Goal: Information Seeking & Learning: Learn about a topic

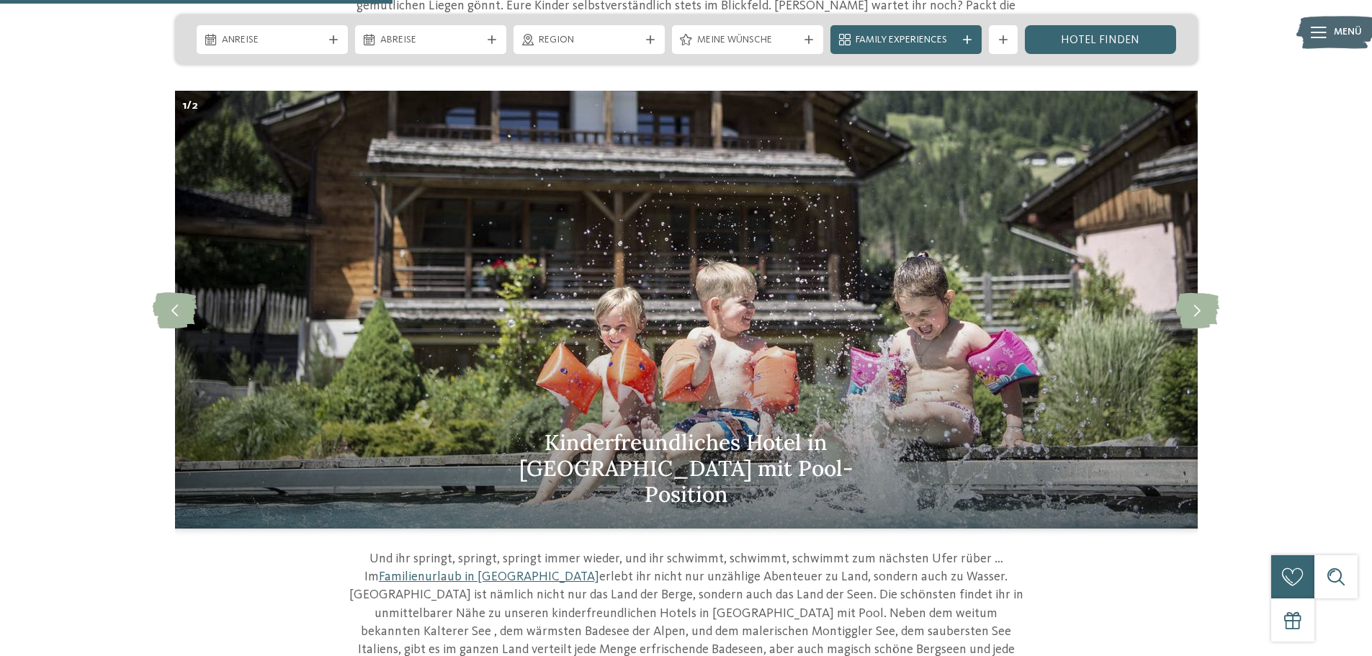
scroll to position [792, 0]
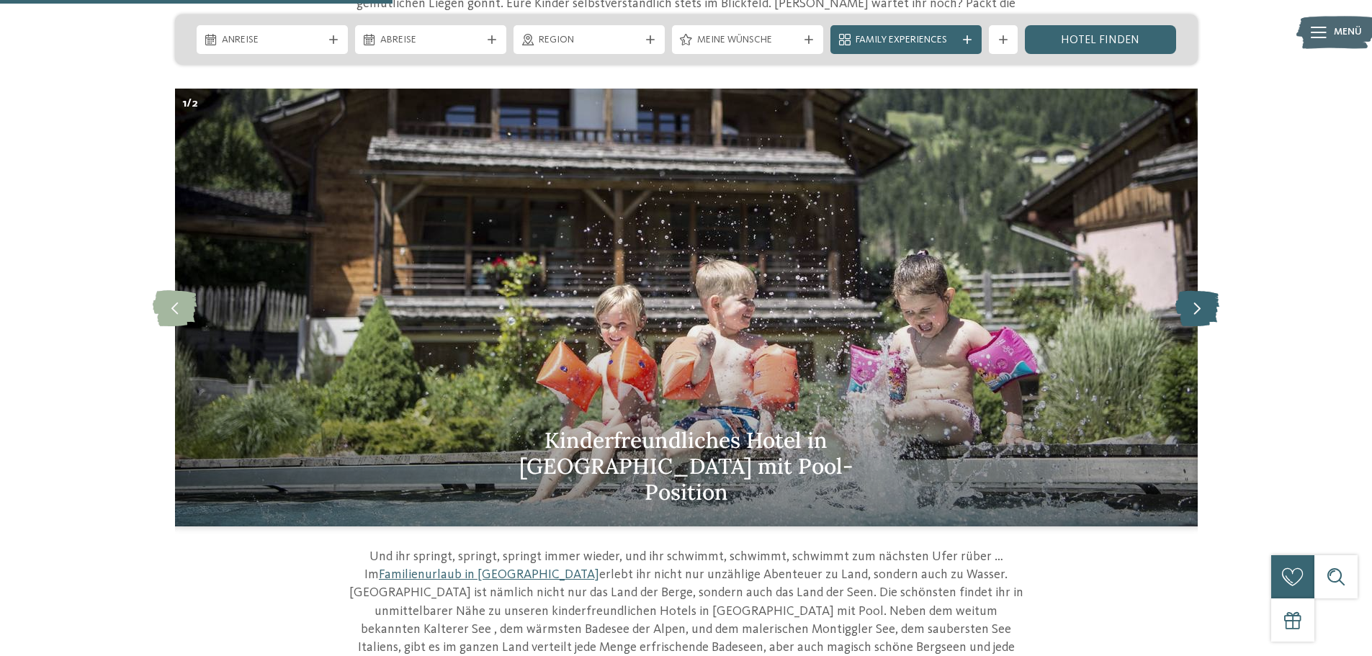
click at [1187, 303] on icon at bounding box center [1197, 307] width 44 height 36
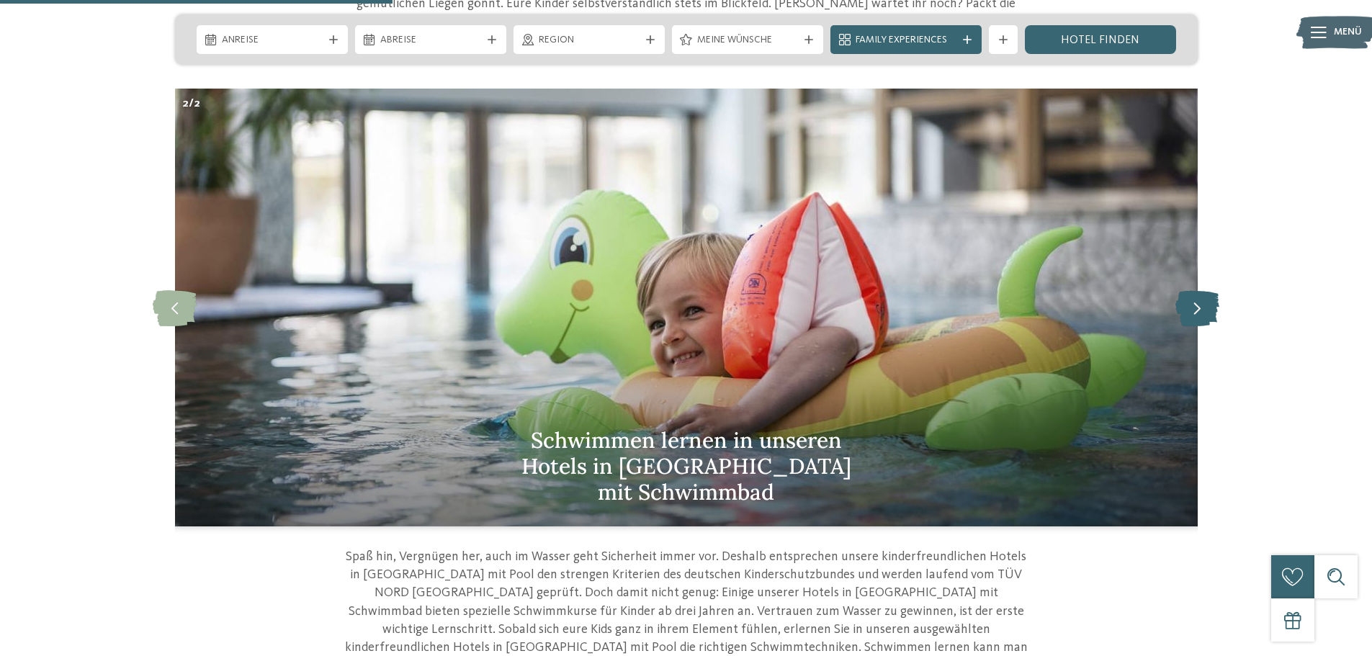
click at [1187, 303] on icon at bounding box center [1197, 307] width 44 height 36
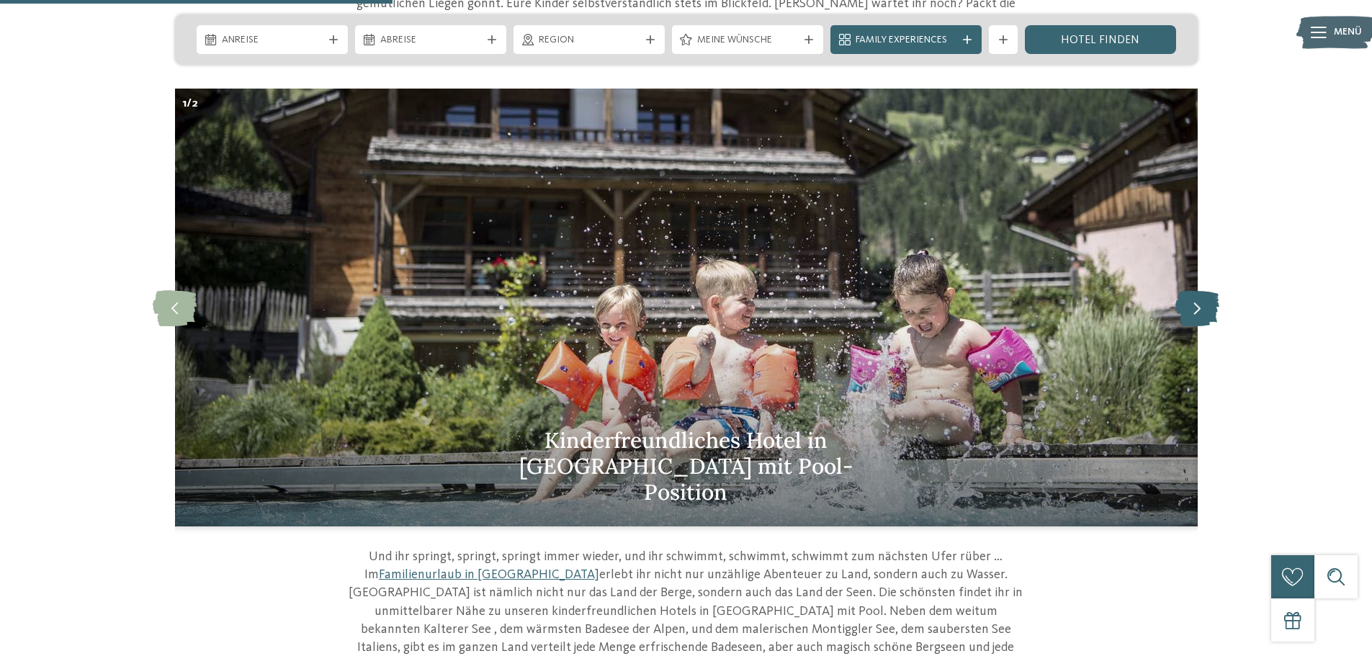
click at [1187, 303] on icon at bounding box center [1197, 307] width 44 height 36
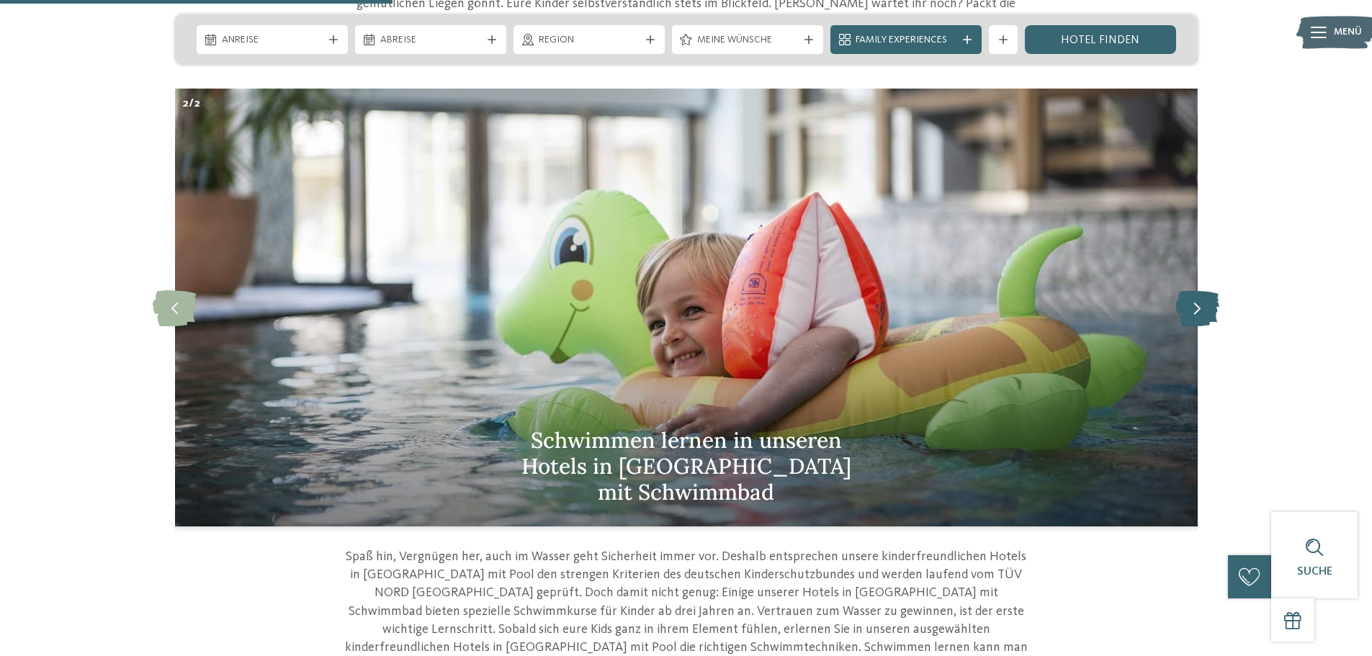
click at [1187, 303] on icon at bounding box center [1197, 307] width 44 height 36
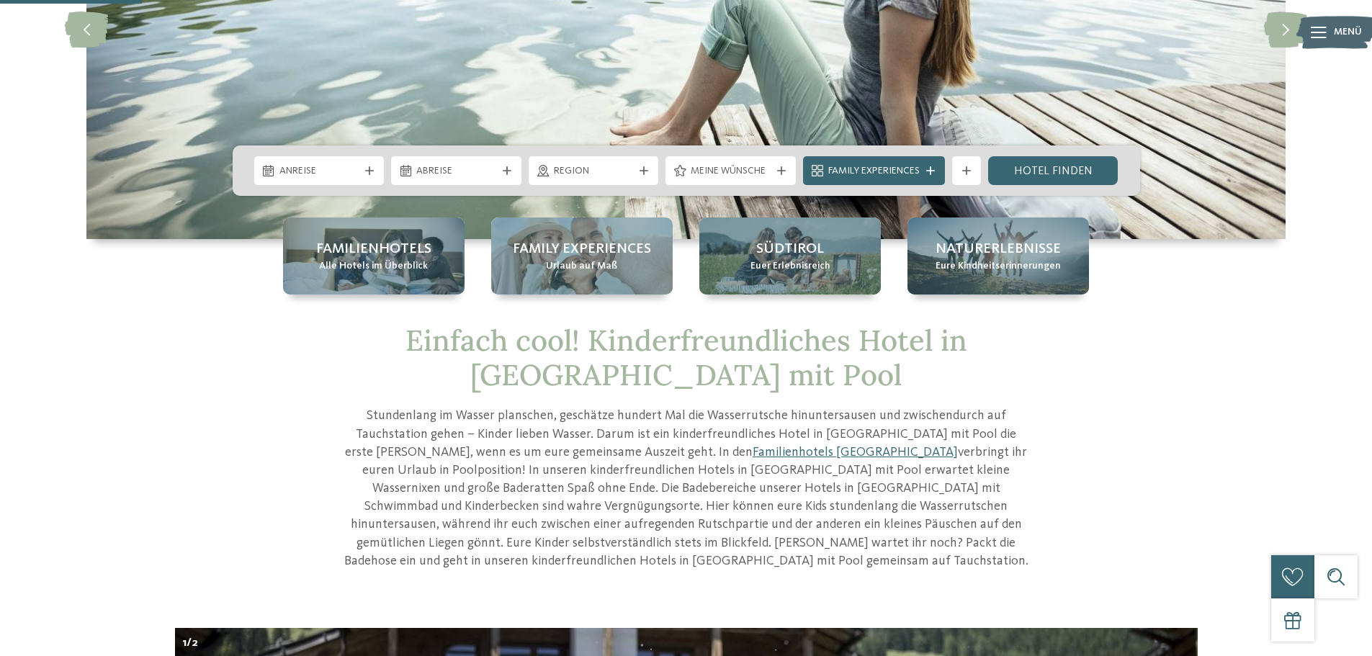
scroll to position [0, 0]
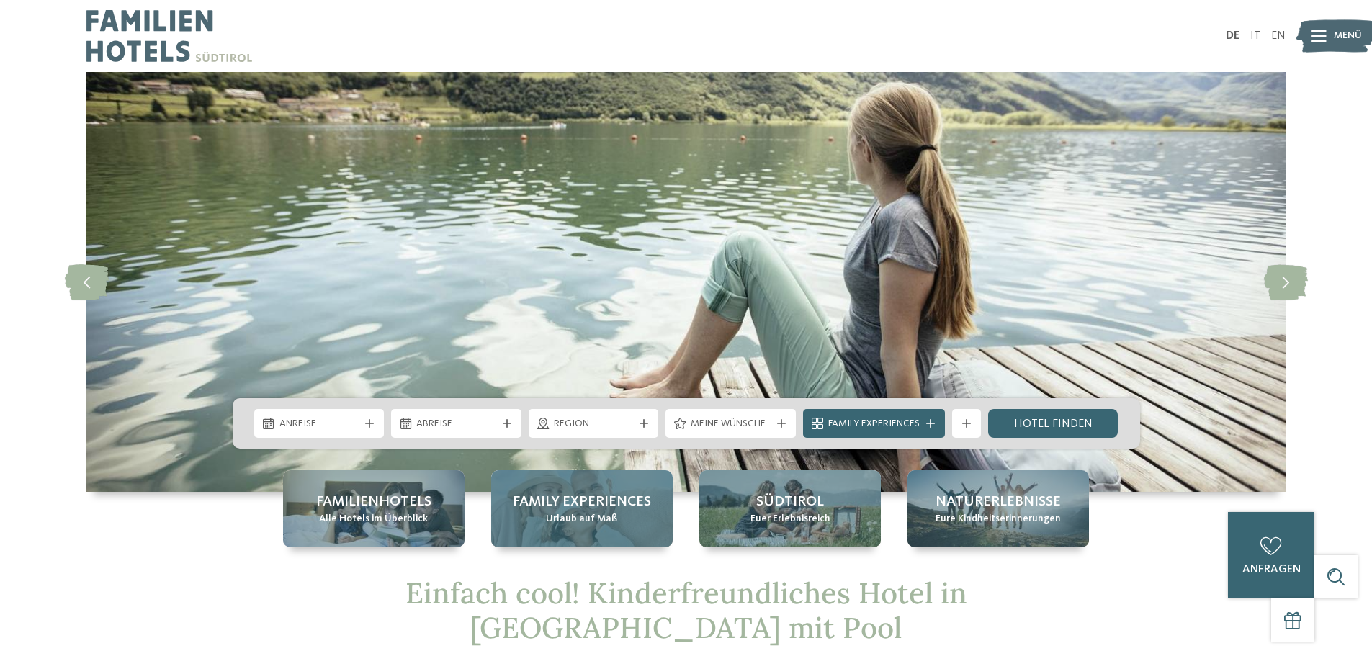
click at [617, 493] on span "Family Experiences" at bounding box center [582, 502] width 138 height 20
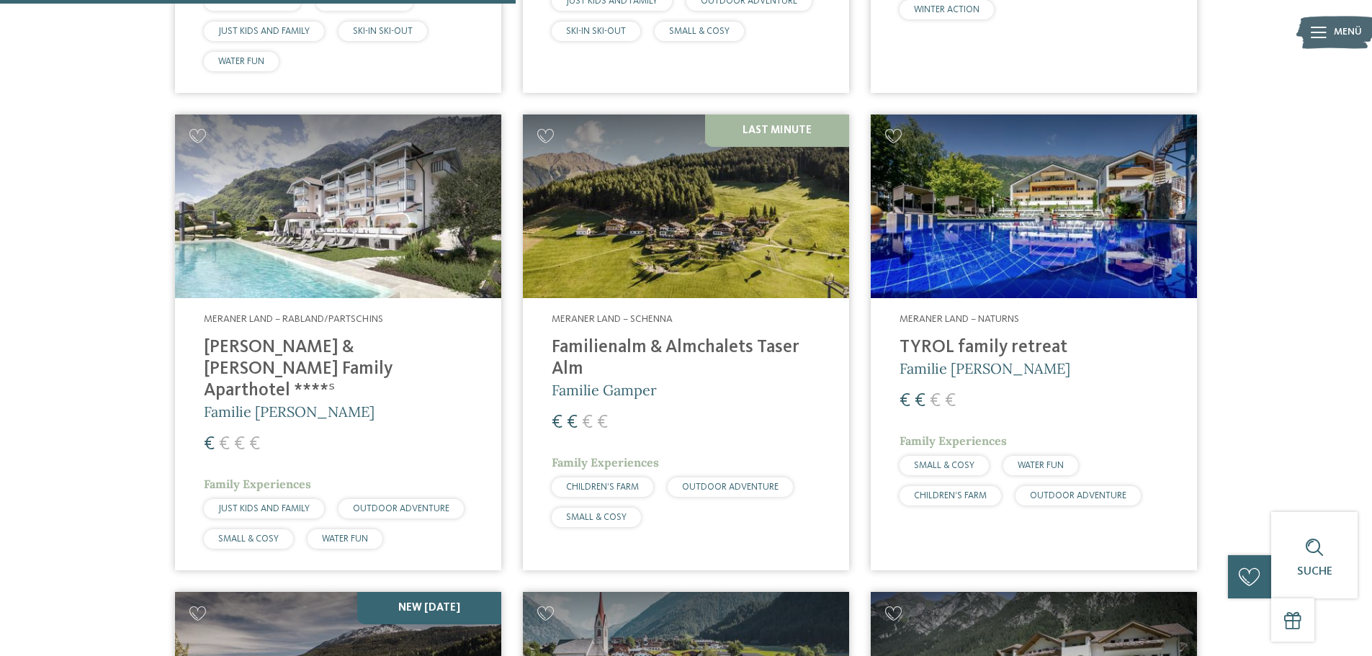
scroll to position [2016, 0]
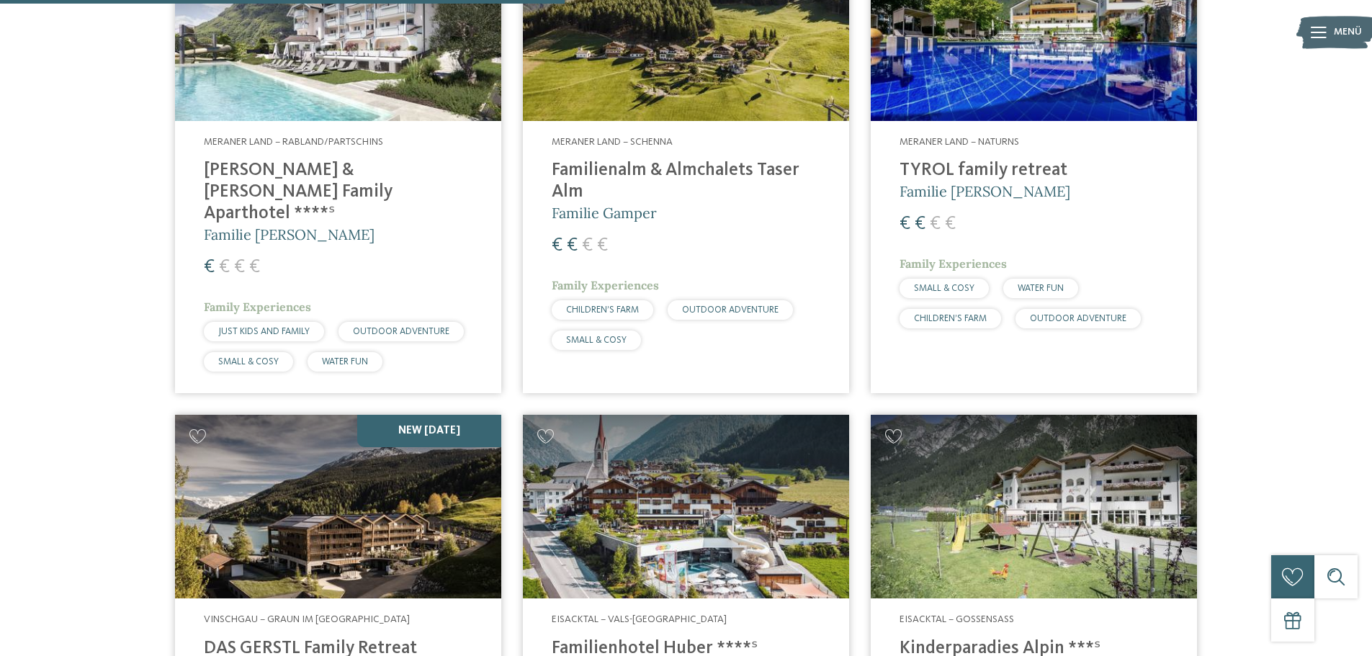
drag, startPoint x: 1036, startPoint y: 206, endPoint x: 1044, endPoint y: 212, distance: 9.8
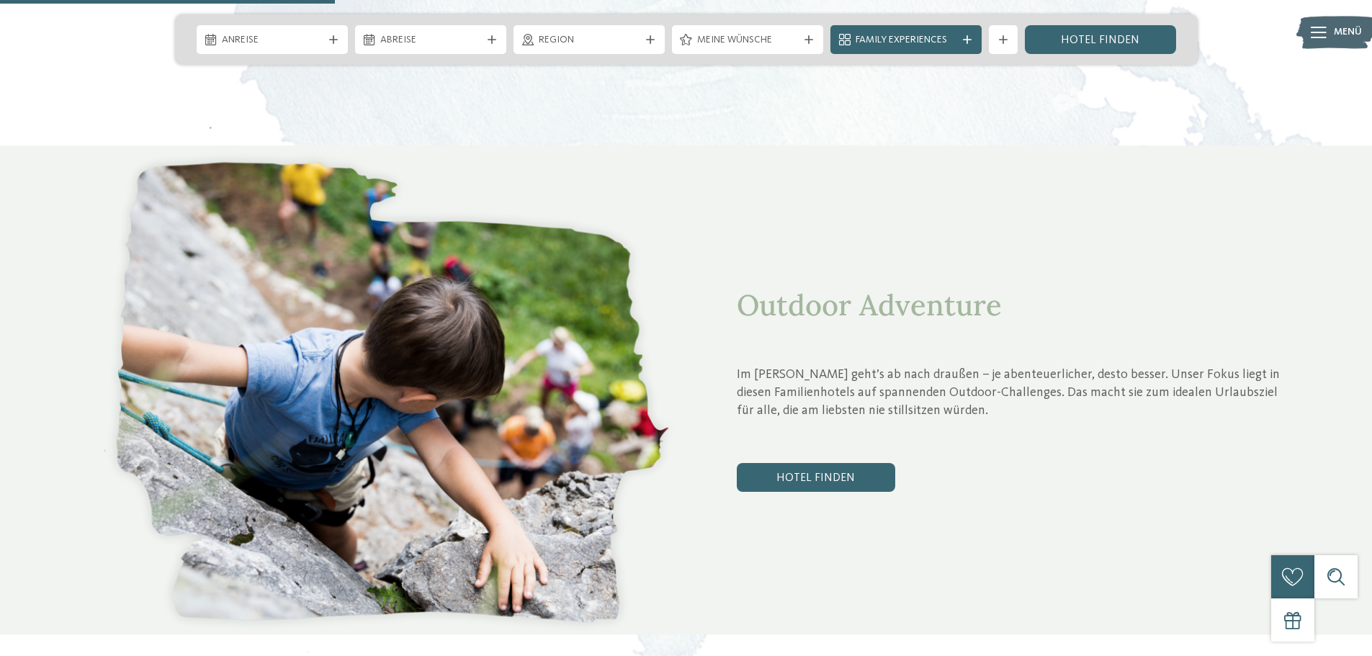
scroll to position [1944, 0]
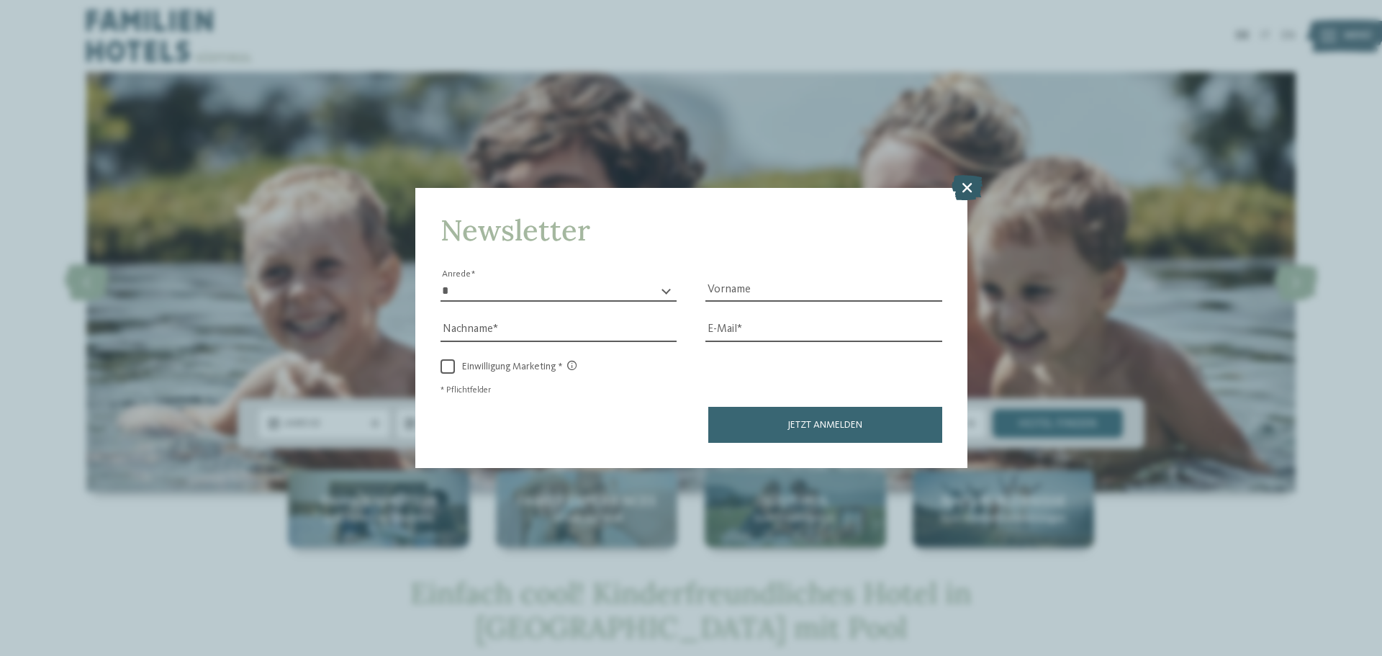
click at [974, 199] on icon at bounding box center [967, 187] width 31 height 25
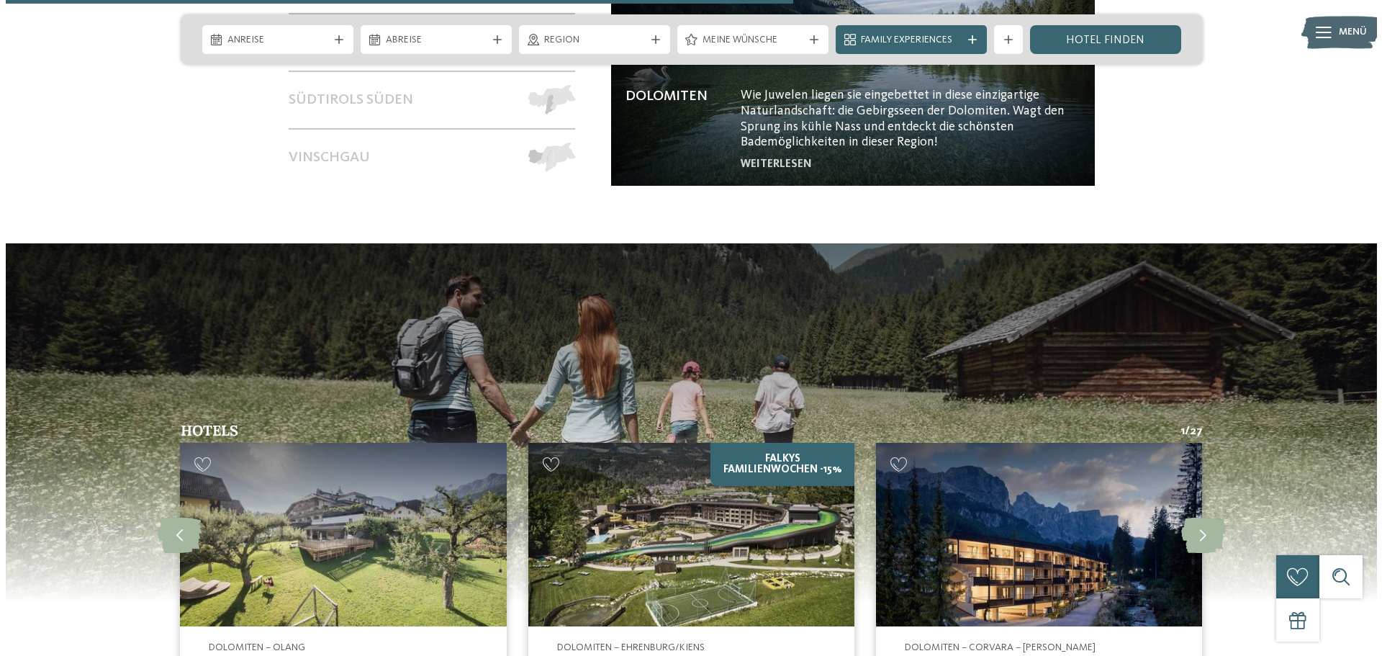
scroll to position [1872, 0]
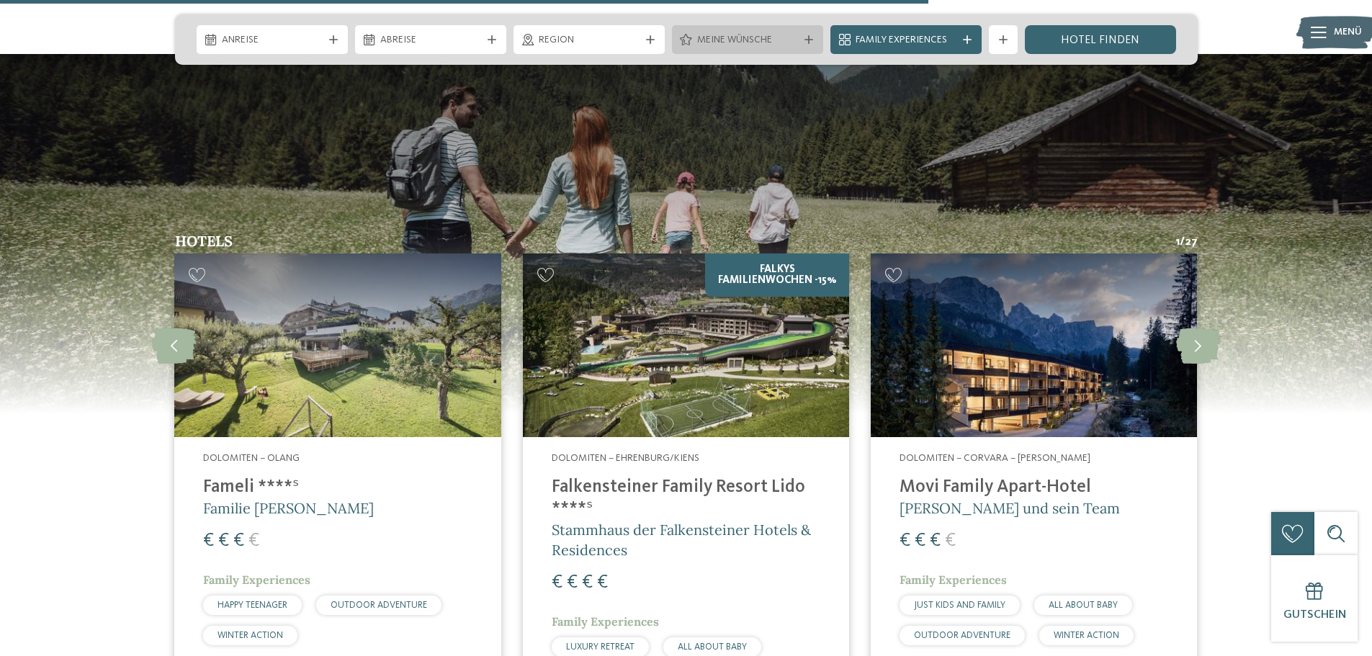
click at [806, 45] on div "Meine Wünsche" at bounding box center [747, 39] width 151 height 29
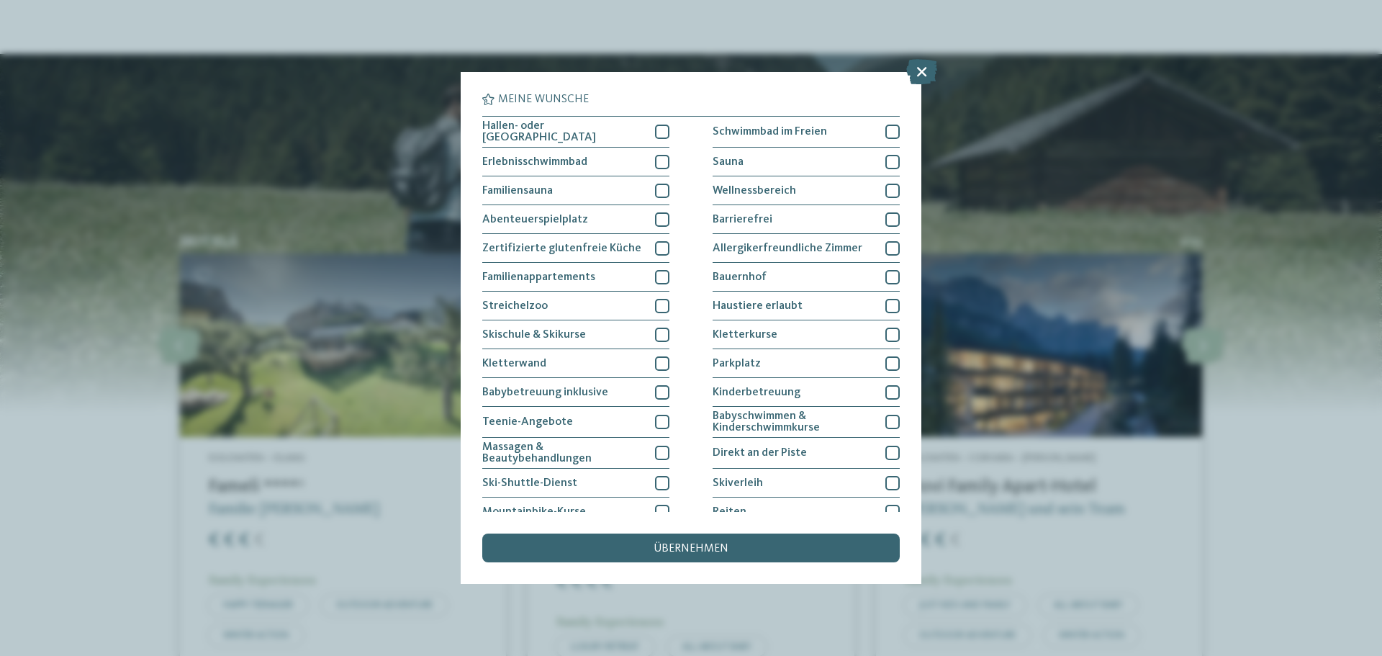
click at [727, 43] on div "Meine Wünsche Hallen- oder Schleusenbad Schwimmbad im Freien" at bounding box center [691, 328] width 1382 height 656
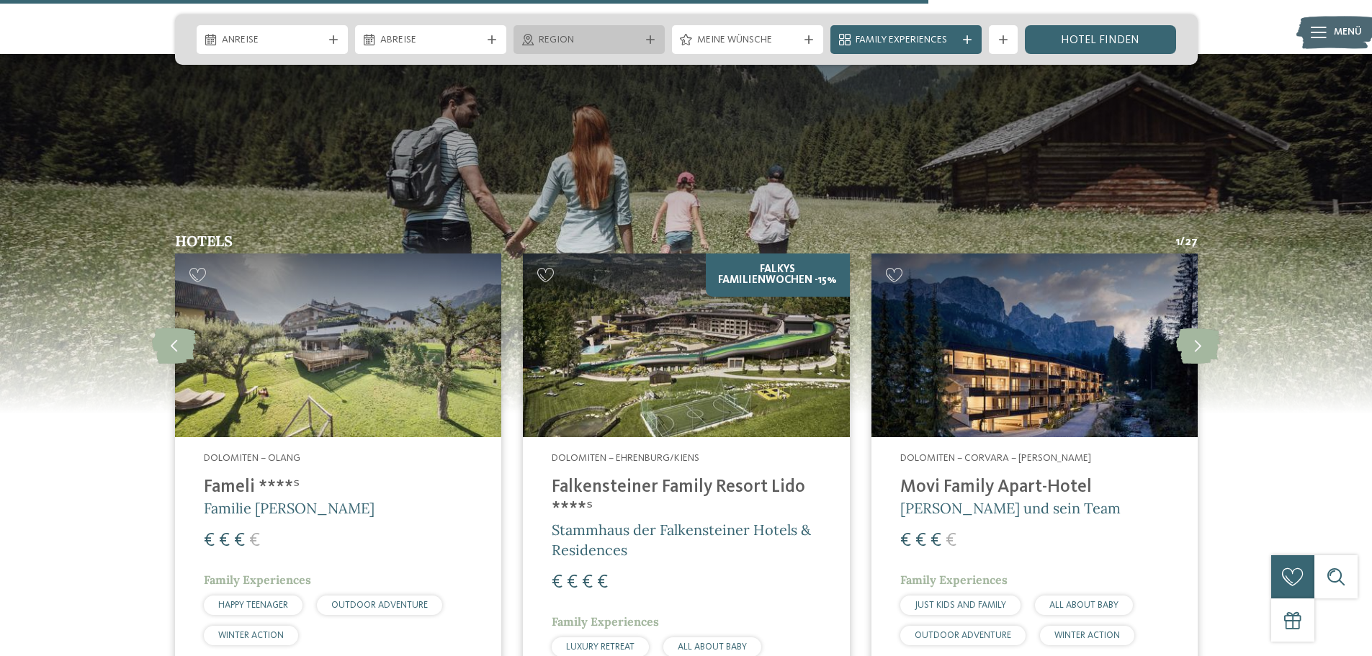
click at [585, 47] on span "Region" at bounding box center [589, 40] width 101 height 14
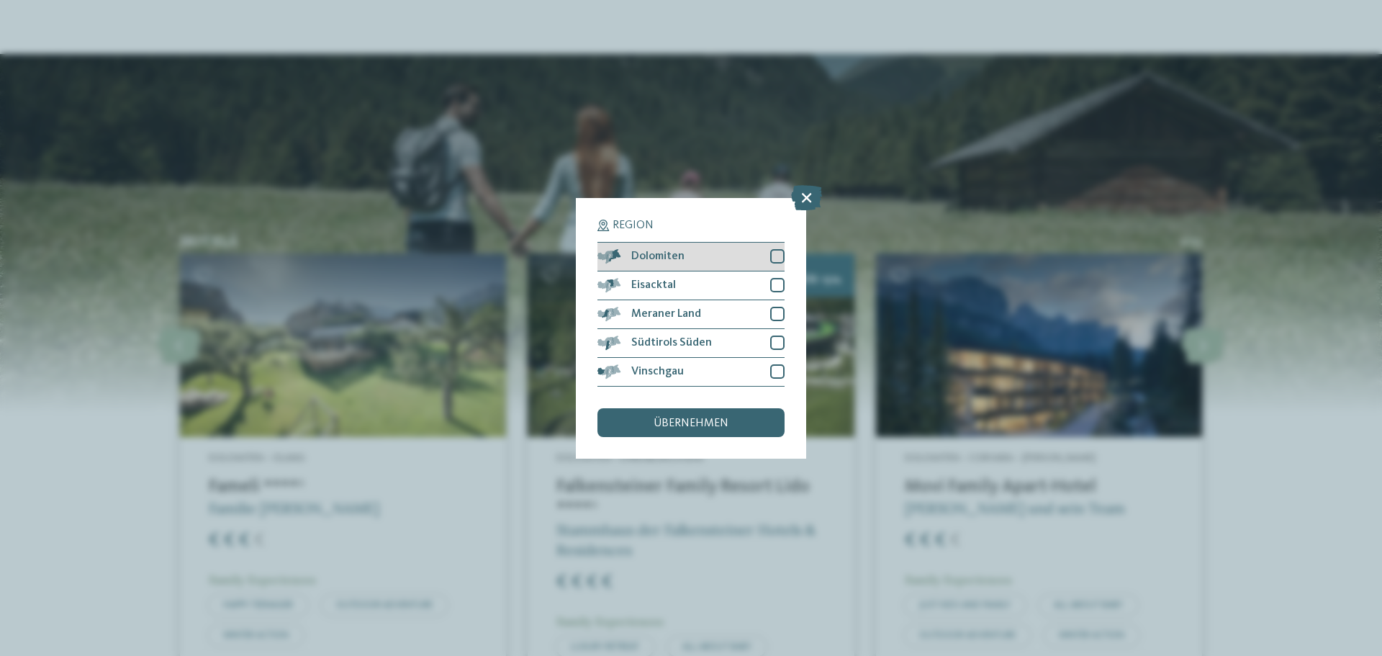
click at [774, 258] on div at bounding box center [777, 256] width 14 height 14
click at [711, 415] on div "übernehmen" at bounding box center [691, 422] width 187 height 29
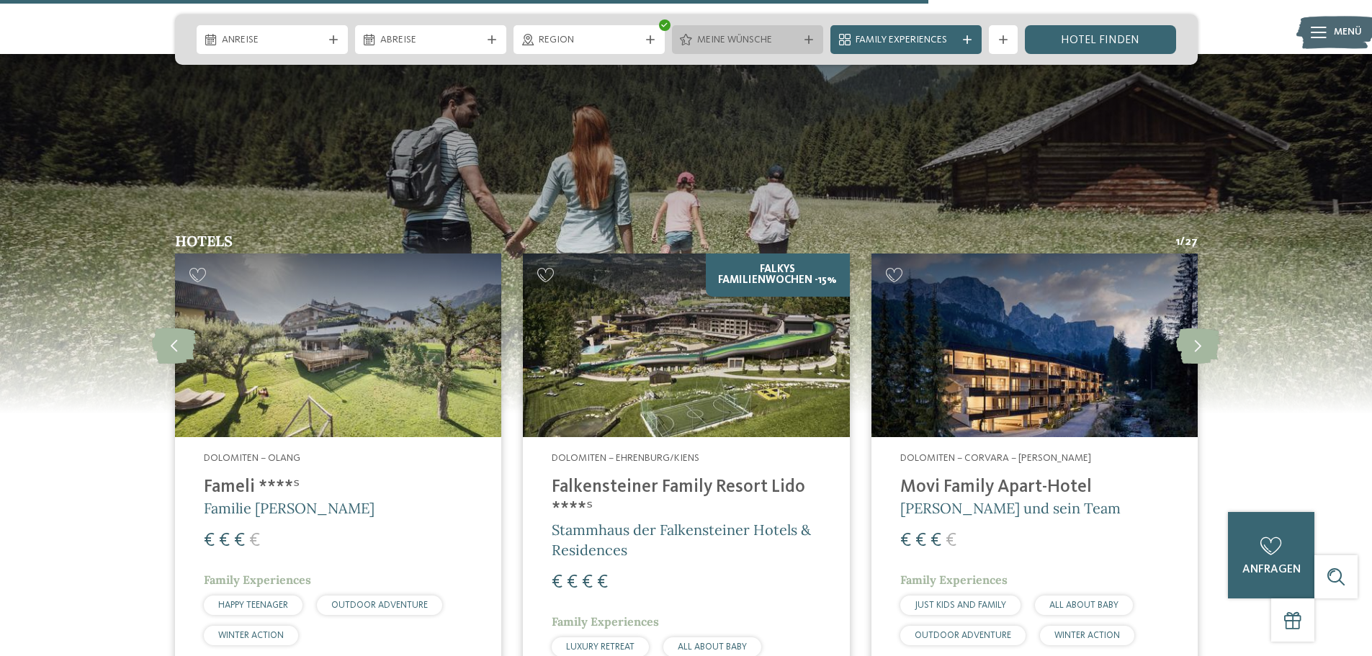
click at [770, 37] on span "Meine Wünsche" at bounding box center [747, 40] width 101 height 14
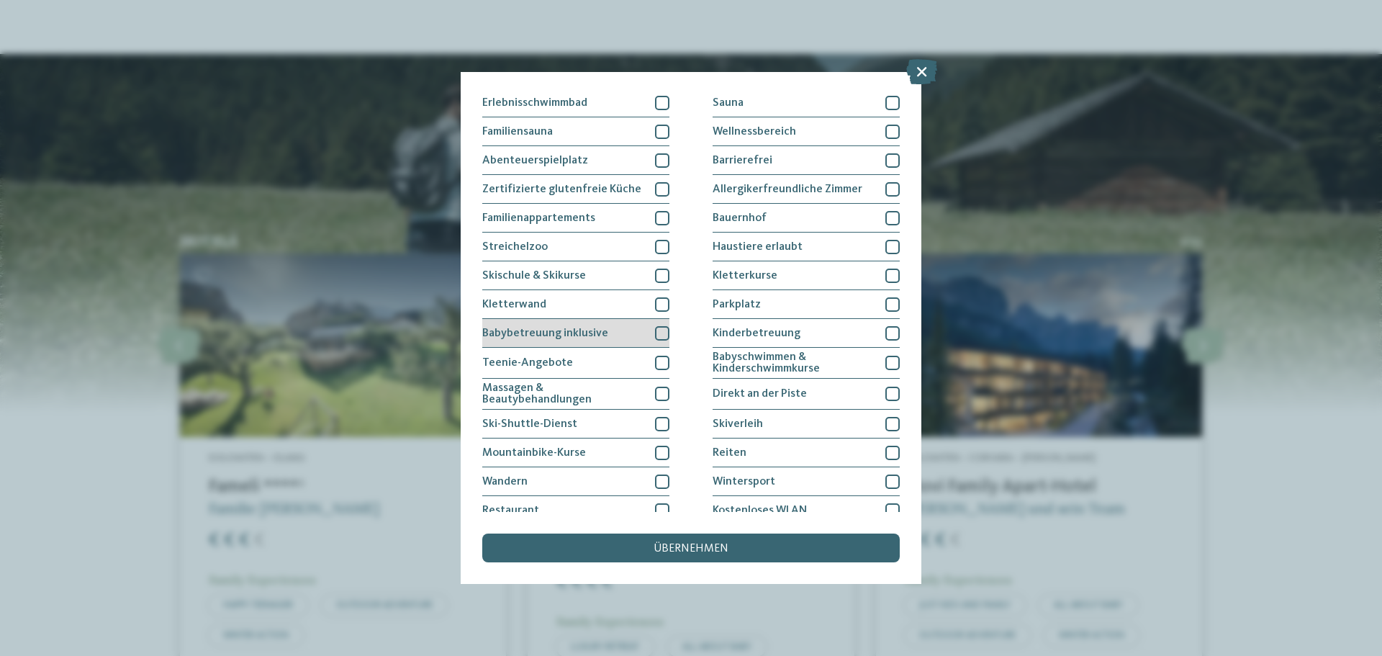
scroll to position [27, 0]
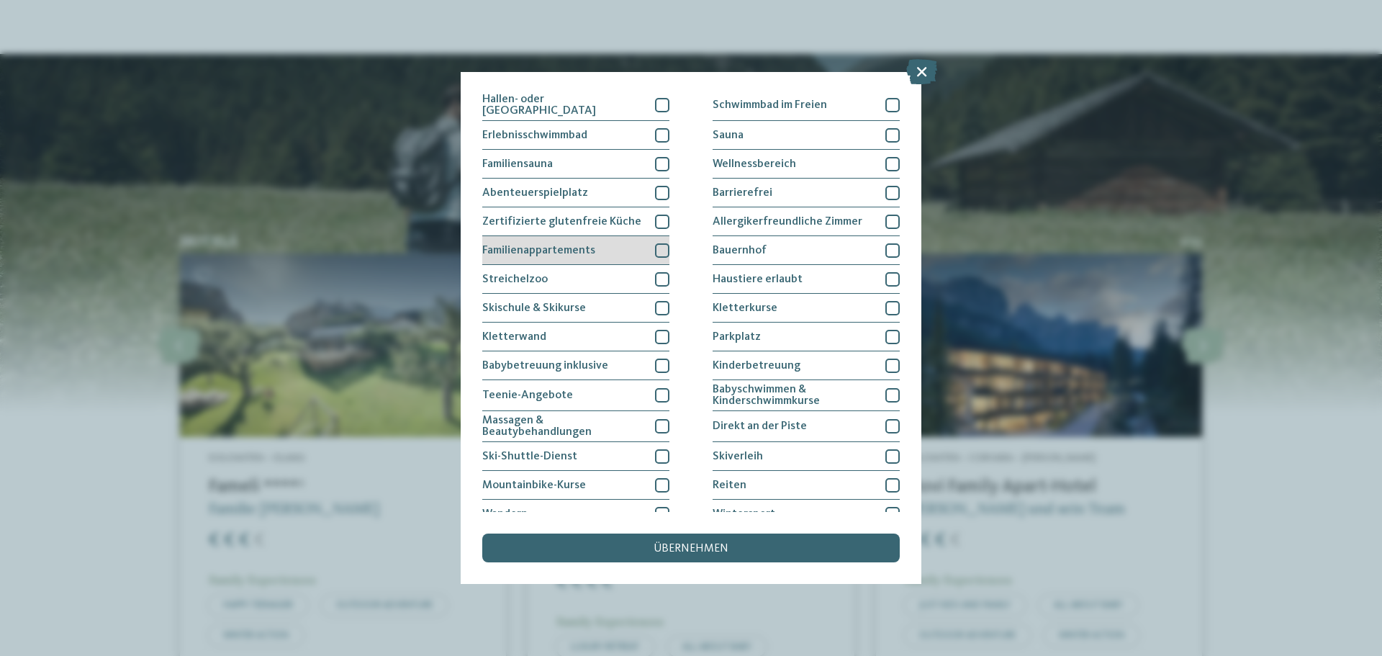
click at [624, 256] on div "Familienappartements" at bounding box center [575, 250] width 187 height 29
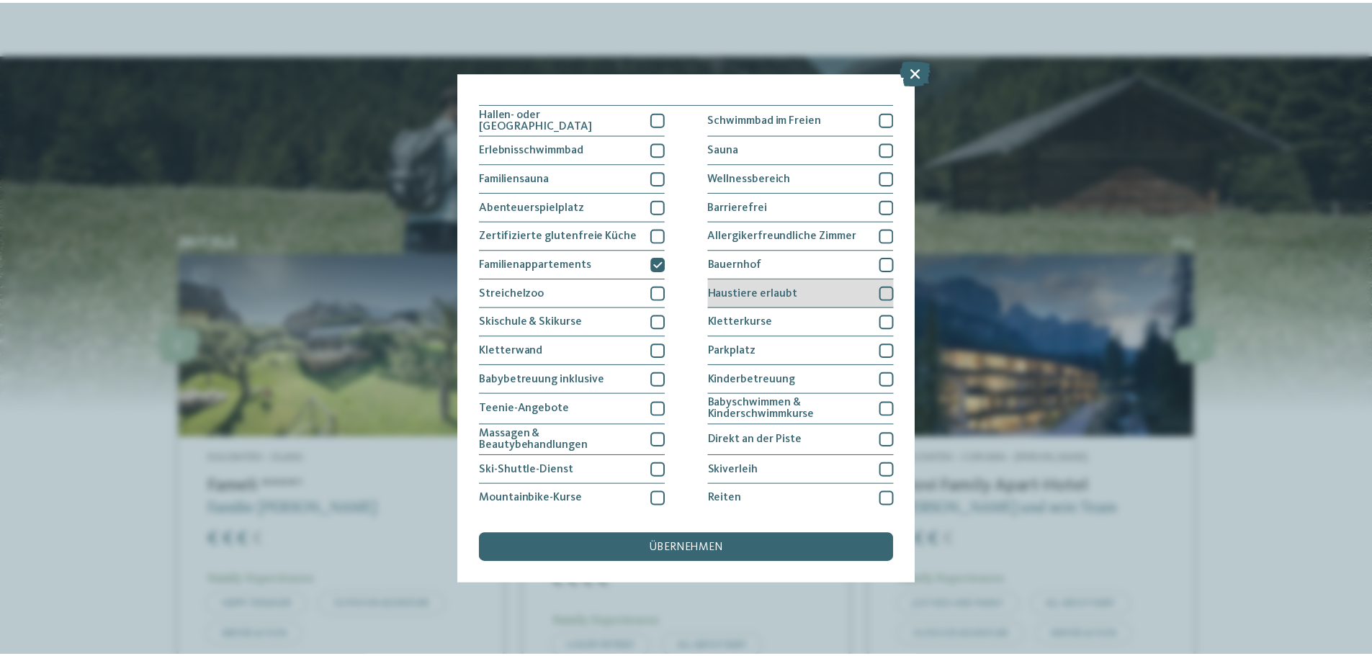
scroll to position [0, 0]
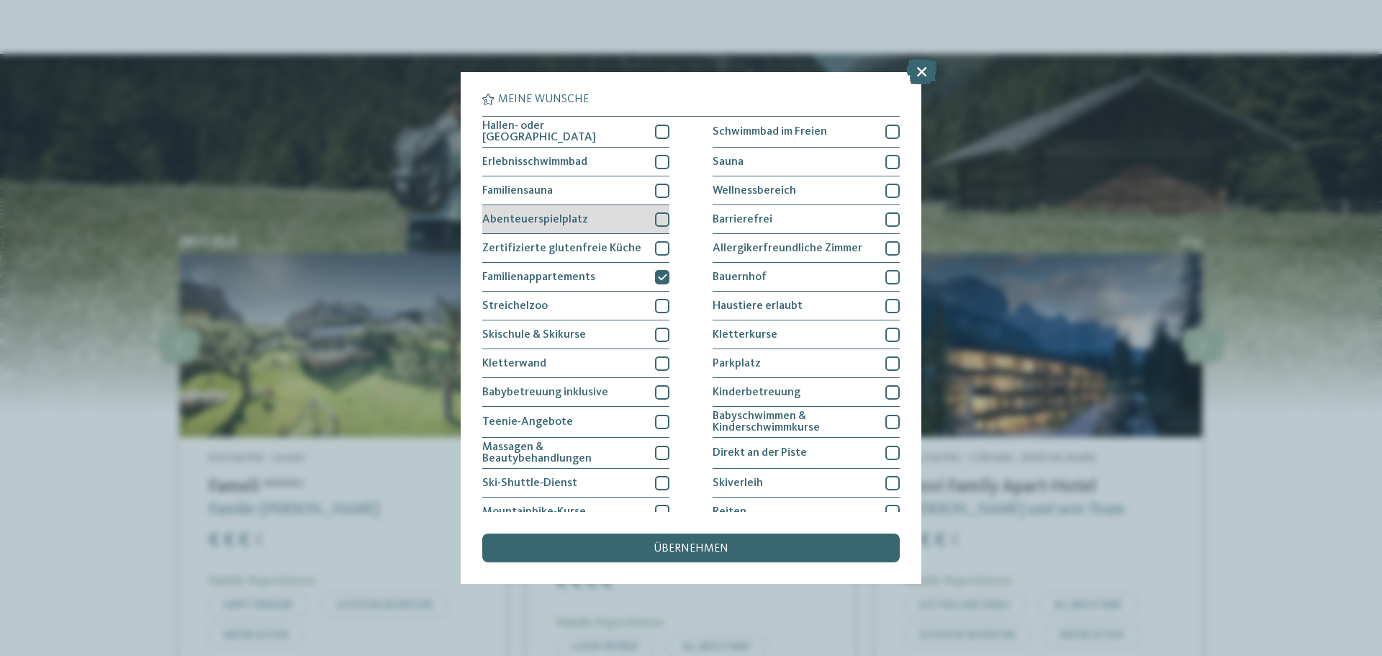
click at [586, 225] on div "Abenteuerspielplatz" at bounding box center [575, 219] width 187 height 29
click at [677, 544] on span "übernehmen" at bounding box center [691, 549] width 75 height 12
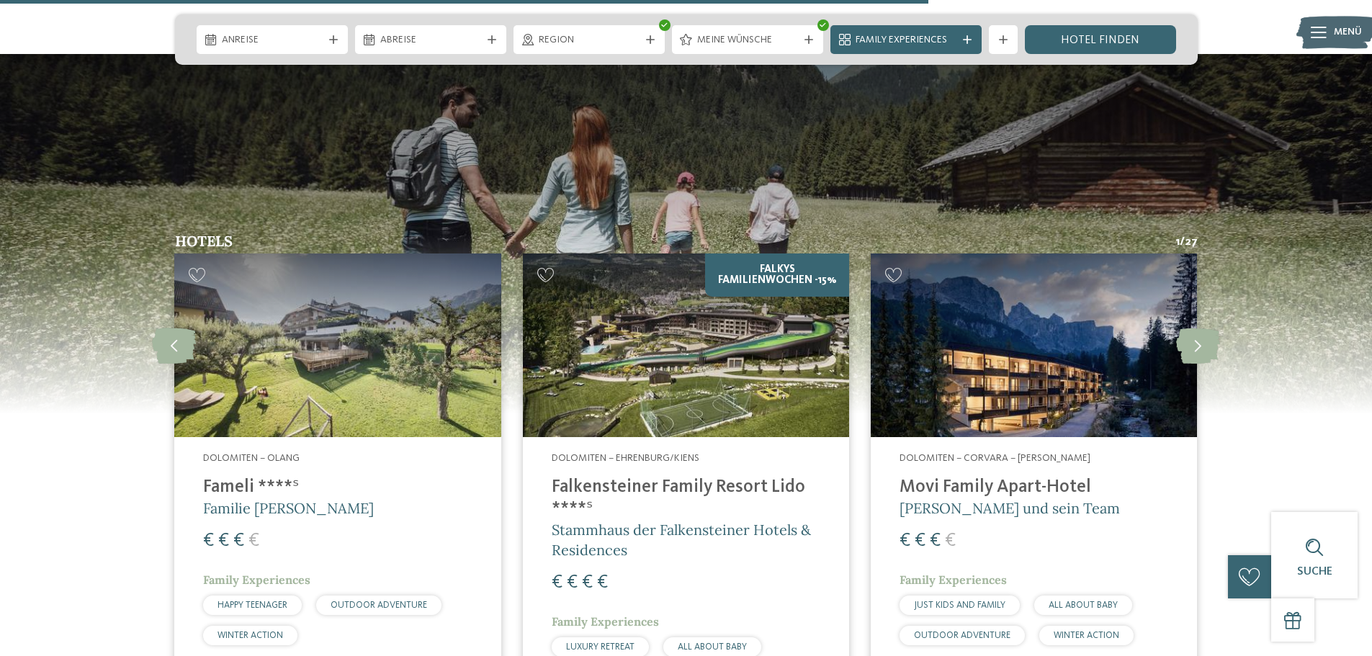
click at [767, 37] on span "Meine Wünsche" at bounding box center [747, 40] width 101 height 14
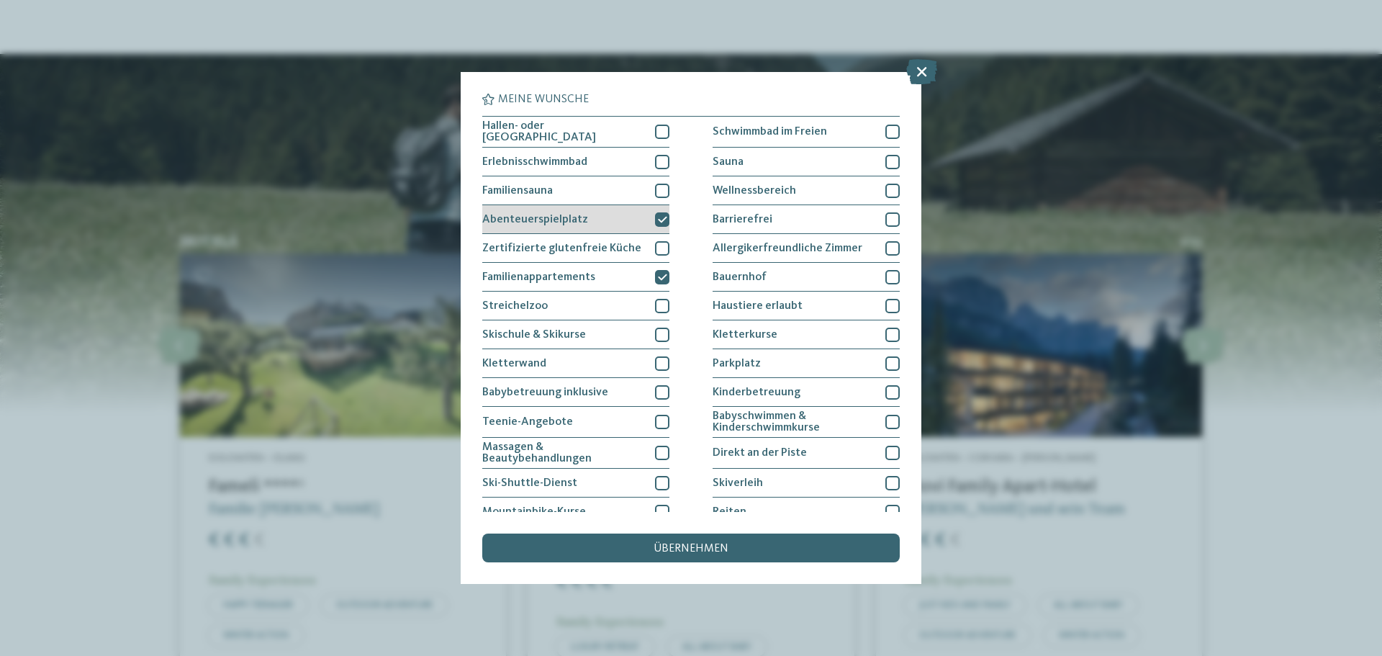
click at [660, 215] on icon at bounding box center [662, 219] width 9 height 9
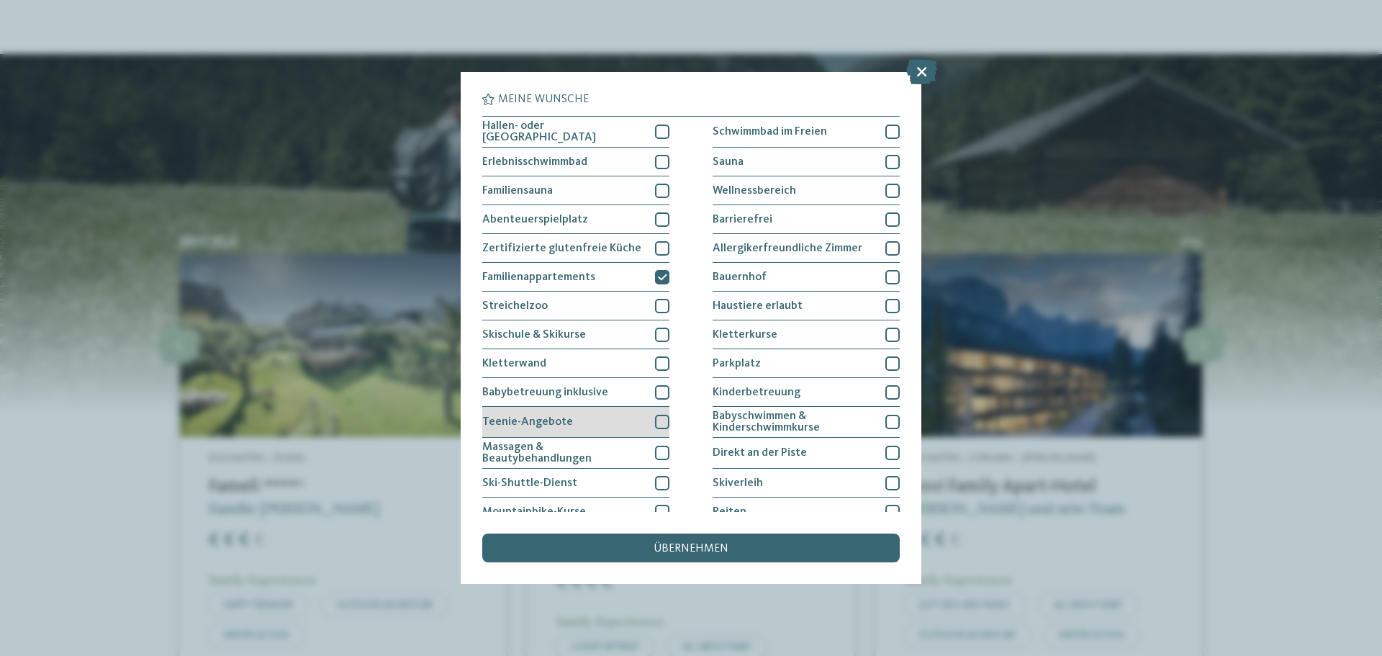
click at [659, 409] on div "Teenie-Angebote" at bounding box center [575, 422] width 187 height 31
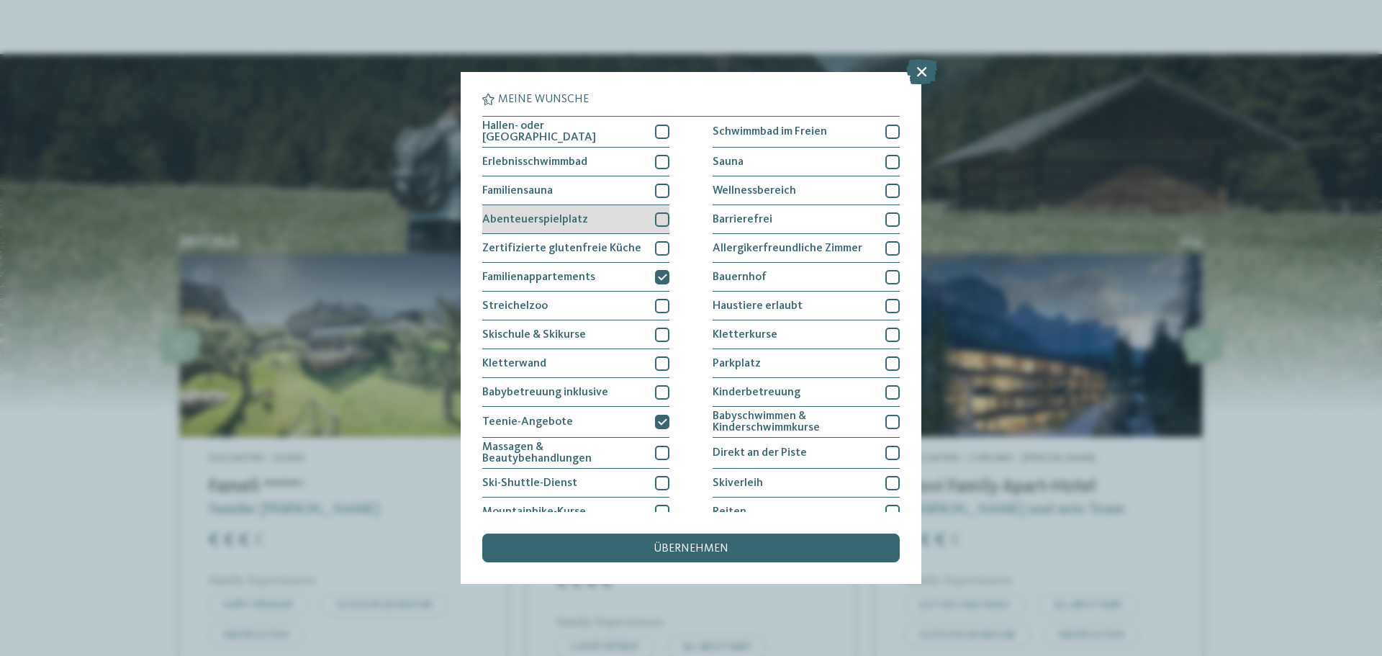
click at [655, 212] on div at bounding box center [662, 219] width 14 height 14
click at [692, 547] on span "übernehmen" at bounding box center [691, 549] width 75 height 12
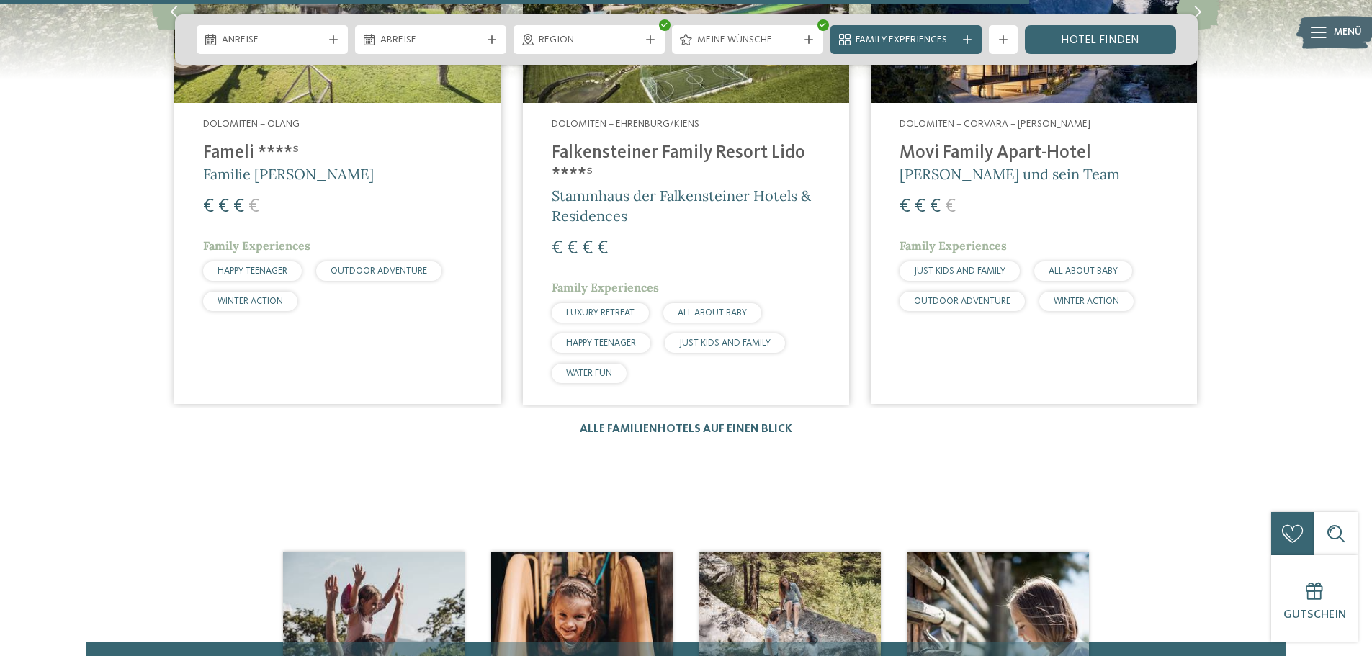
scroll to position [2016, 0]
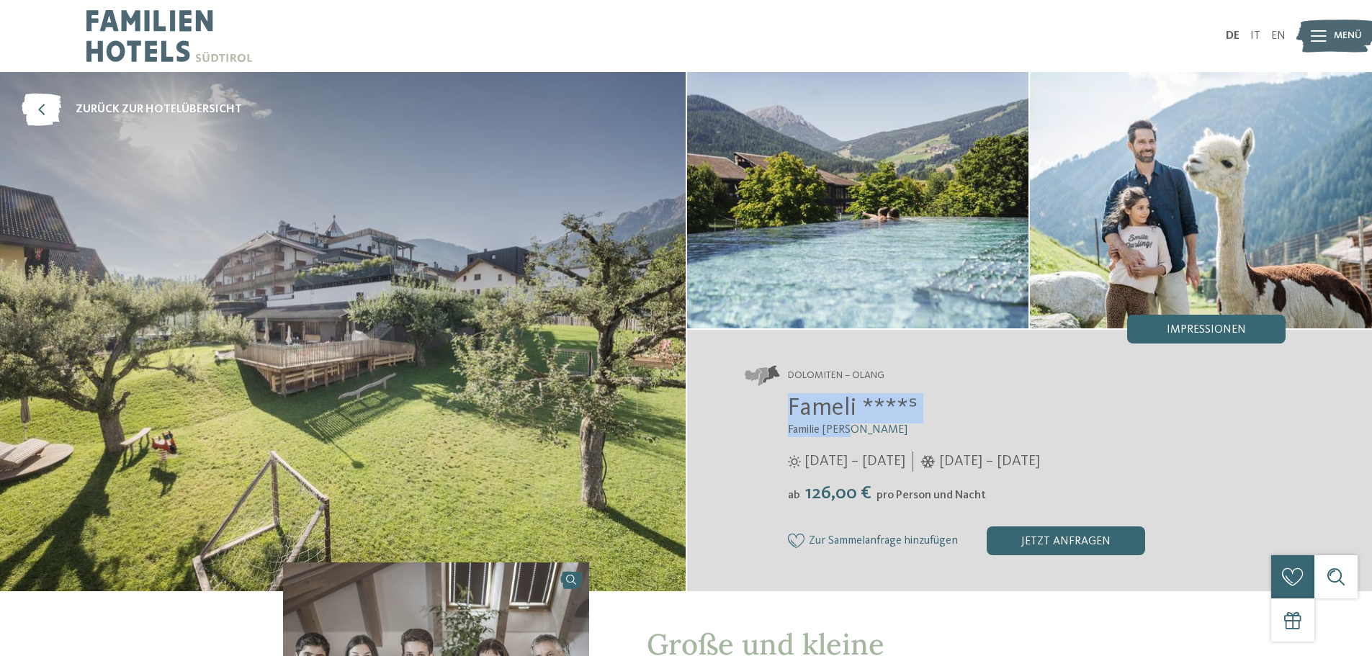
drag, startPoint x: 780, startPoint y: 404, endPoint x: 854, endPoint y: 428, distance: 77.2
click at [854, 428] on div "Fameli ****ˢ Familie Gasser [DATE] – [DATE] [DATE] – [DATE] ab" at bounding box center [1014, 474] width 541 height 162
copy div "Fameli ****ˢ Familie [PERSON_NAME]"
